Goal: Find specific page/section: Find specific page/section

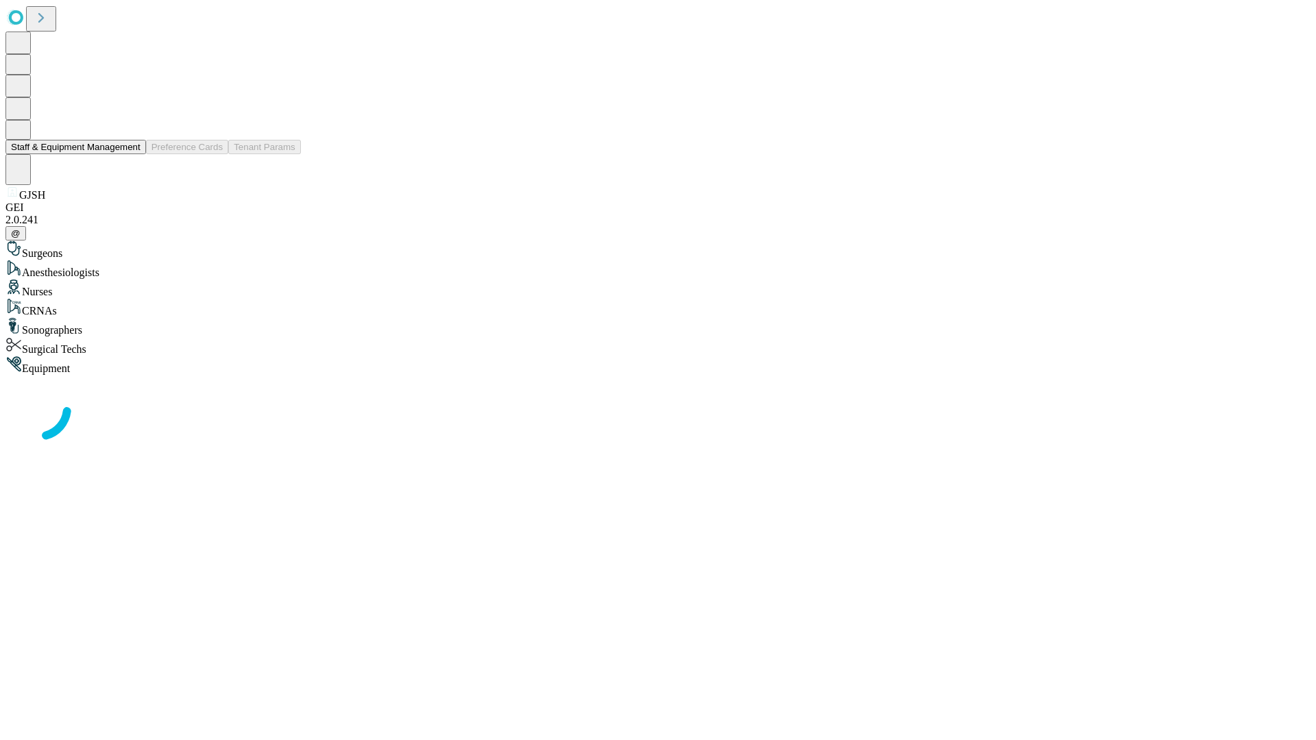
click at [131, 154] on button "Staff & Equipment Management" at bounding box center [75, 147] width 140 height 14
